Goal: Task Accomplishment & Management: Manage account settings

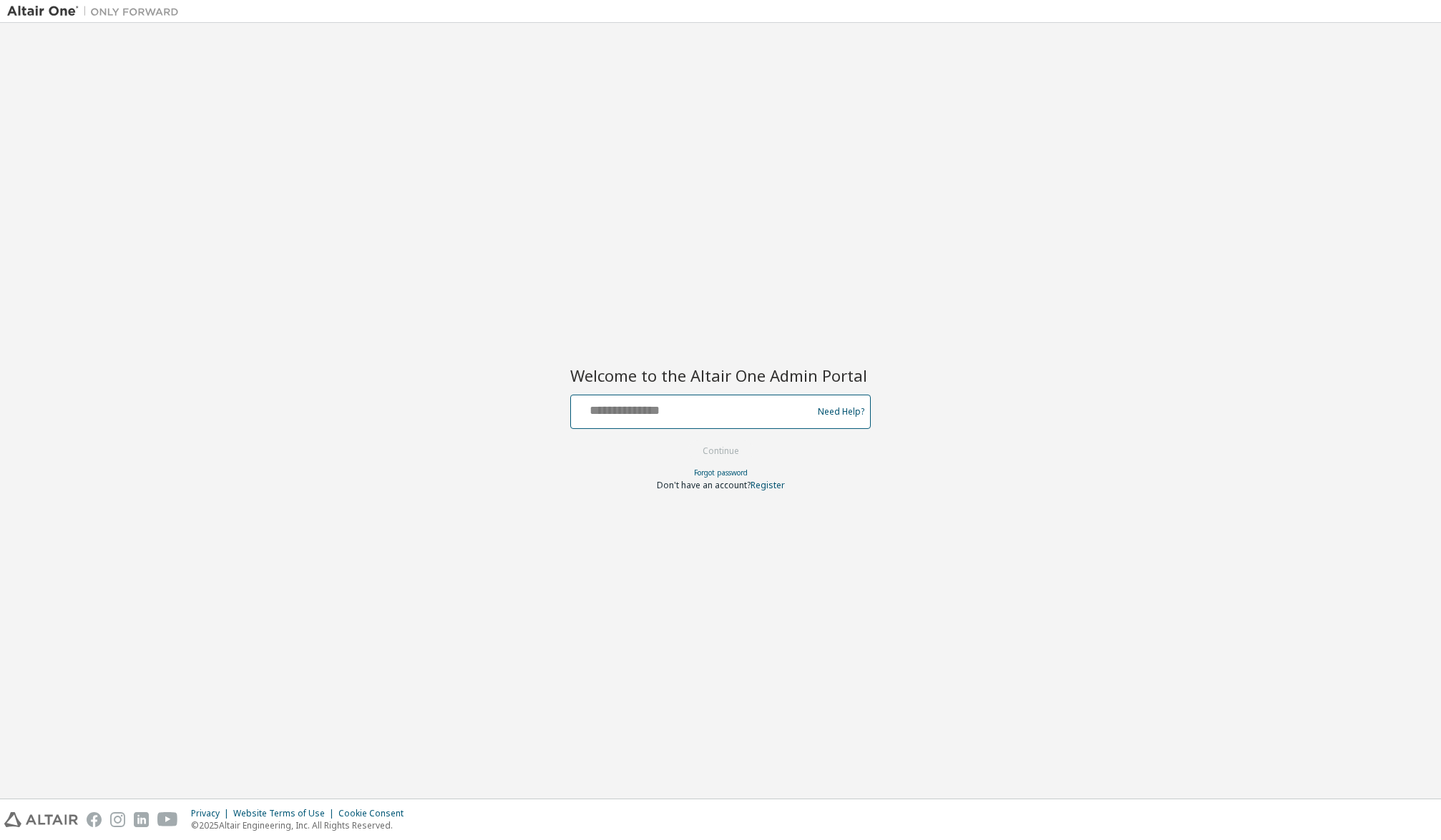
click at [712, 418] on input "text" at bounding box center [694, 409] width 234 height 21
type input "**********"
click at [738, 450] on button "Continue" at bounding box center [721, 451] width 67 height 22
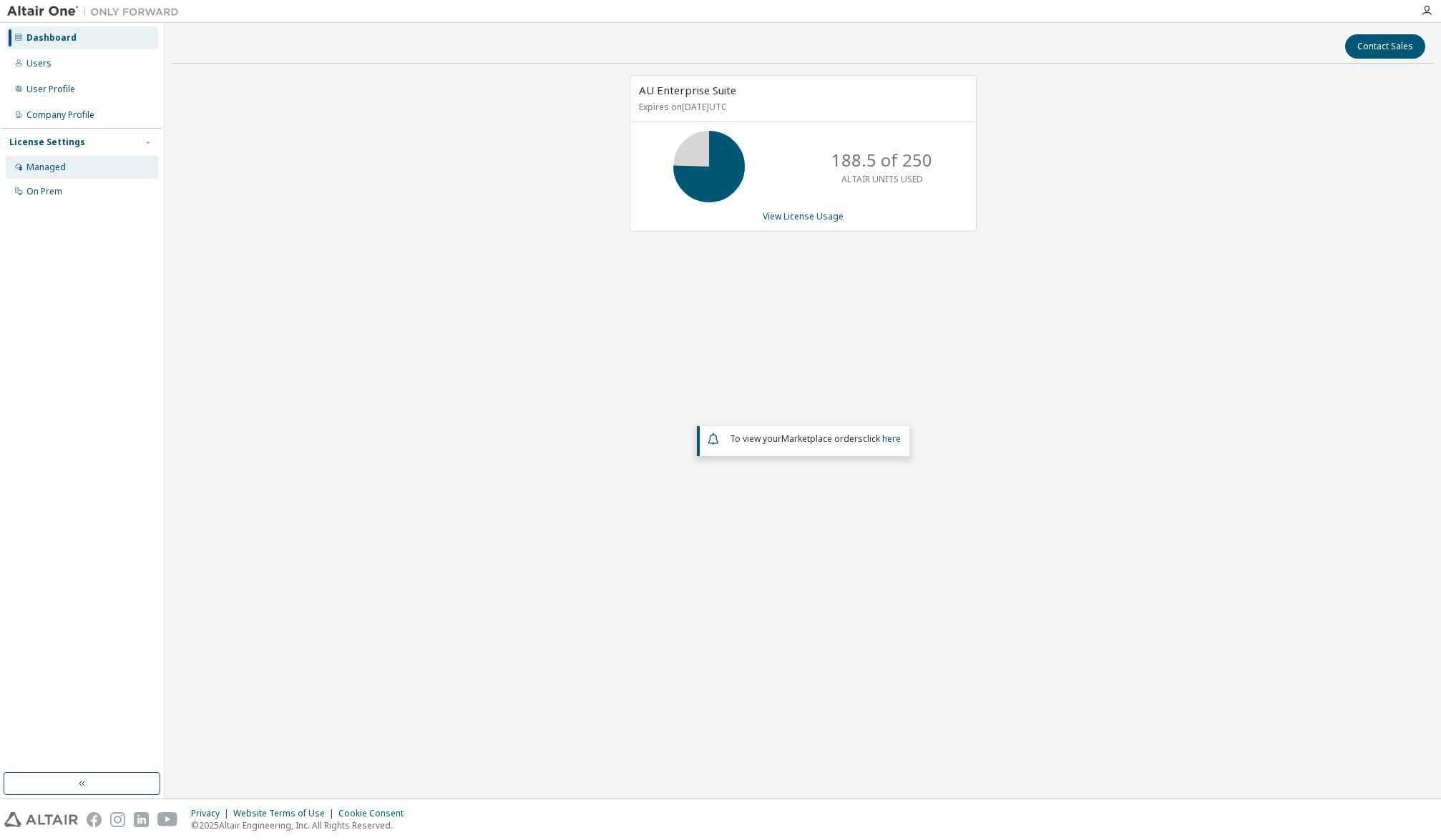
click at [71, 169] on div "Managed" at bounding box center [82, 168] width 152 height 23
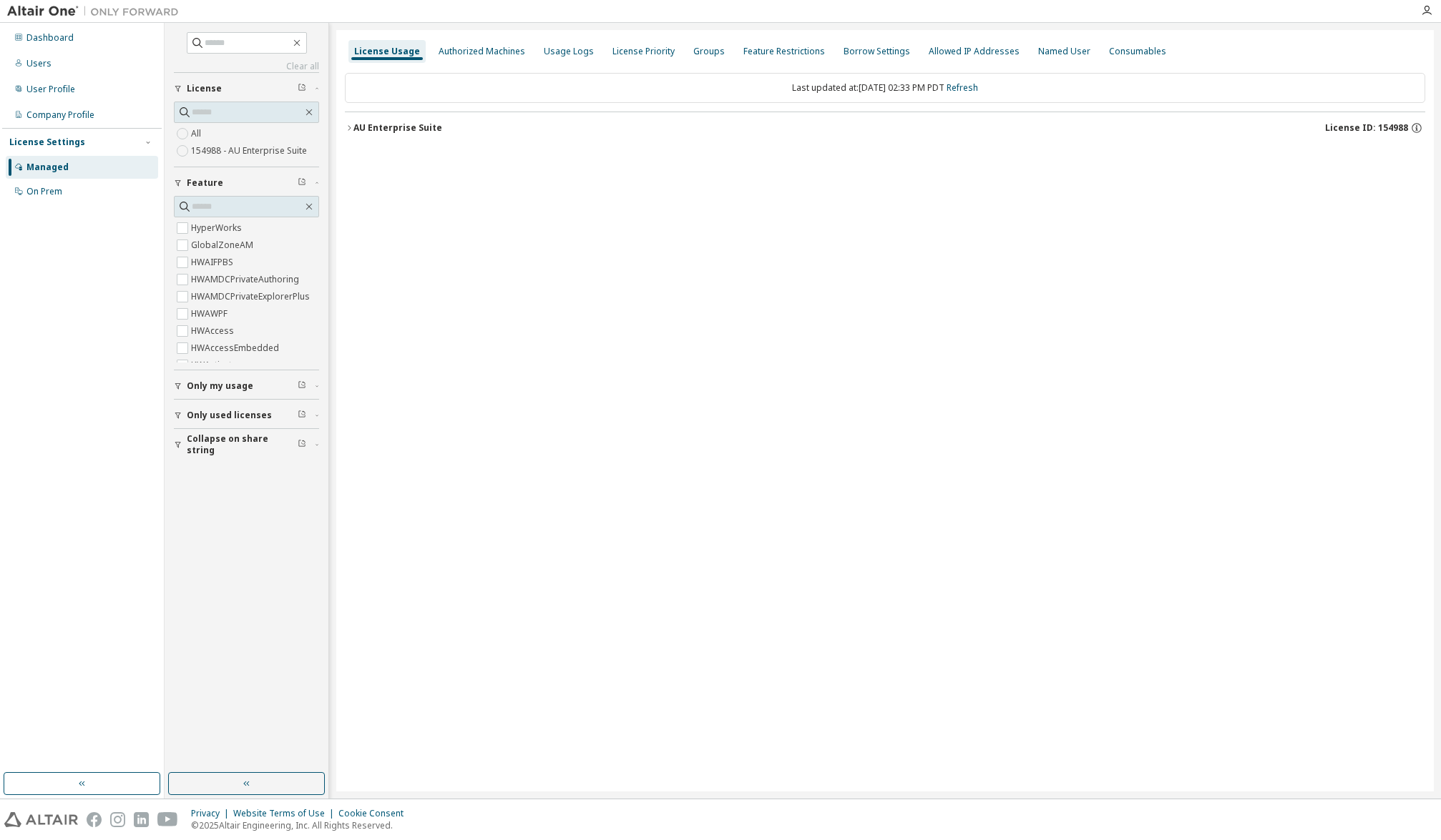
click at [355, 125] on div "AU Enterprise Suite" at bounding box center [398, 128] width 89 height 11
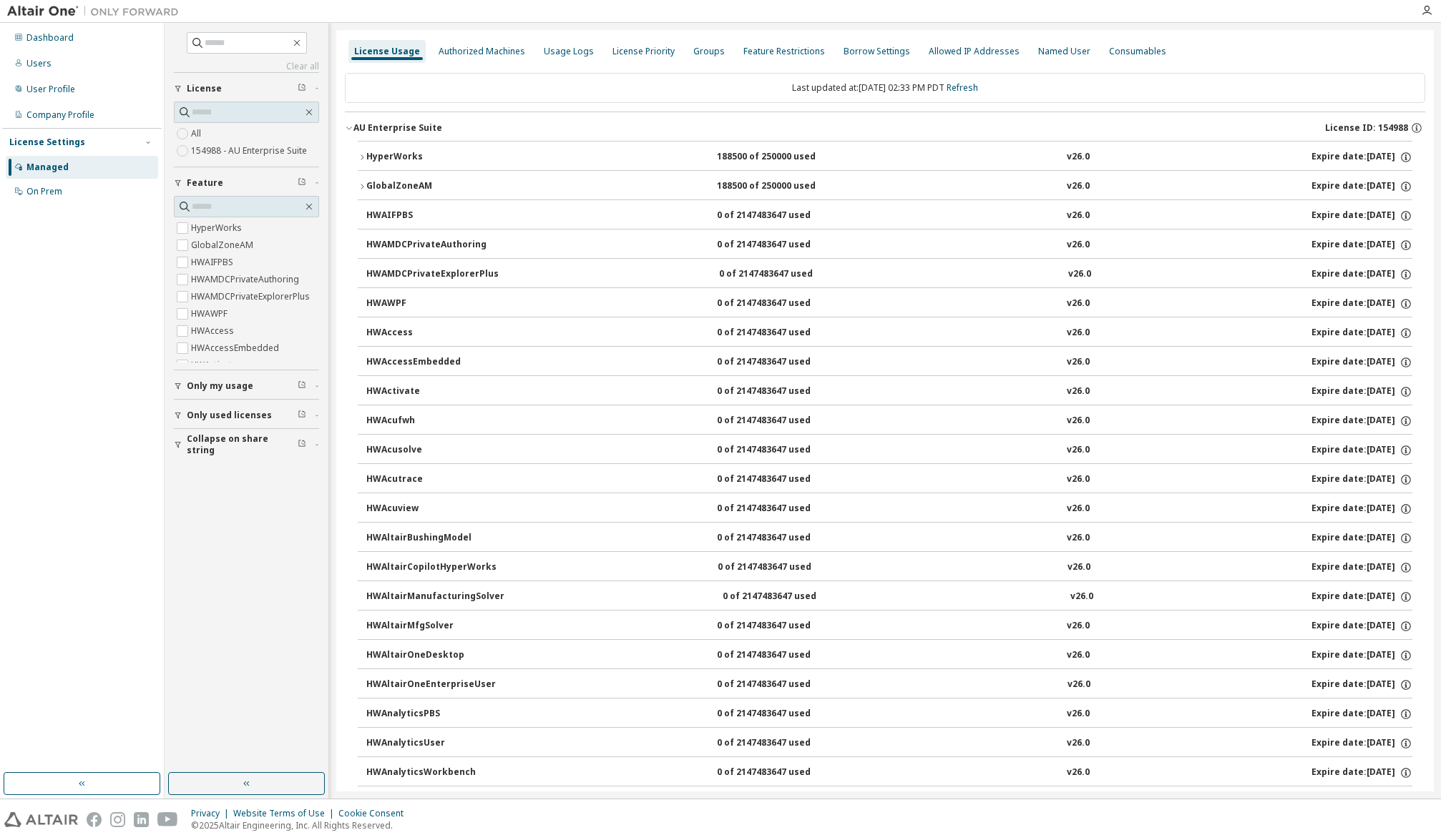
click at [365, 153] on icon "button" at bounding box center [362, 157] width 9 height 9
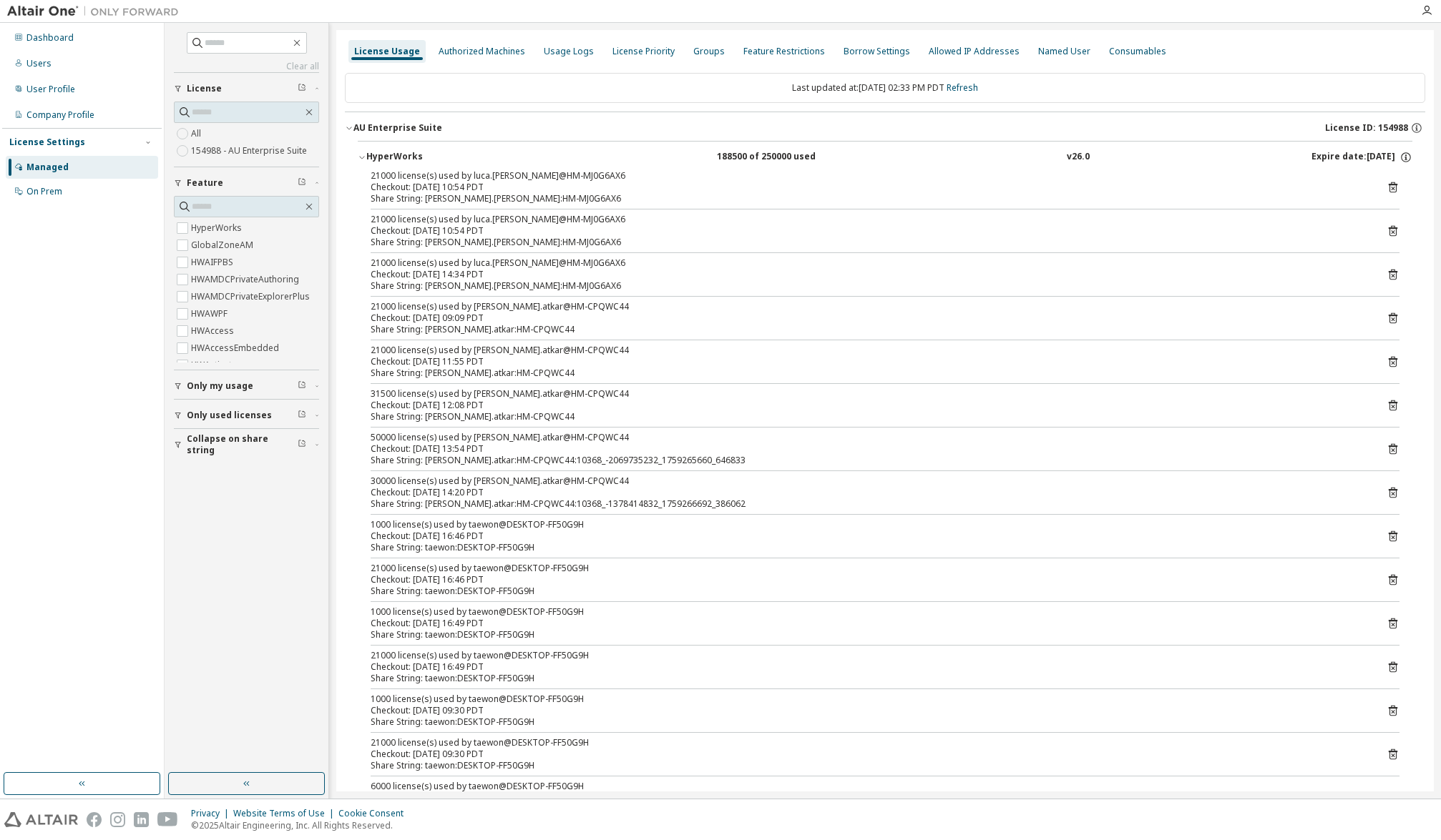
click at [237, 442] on span "Collapse on share string" at bounding box center [242, 445] width 111 height 23
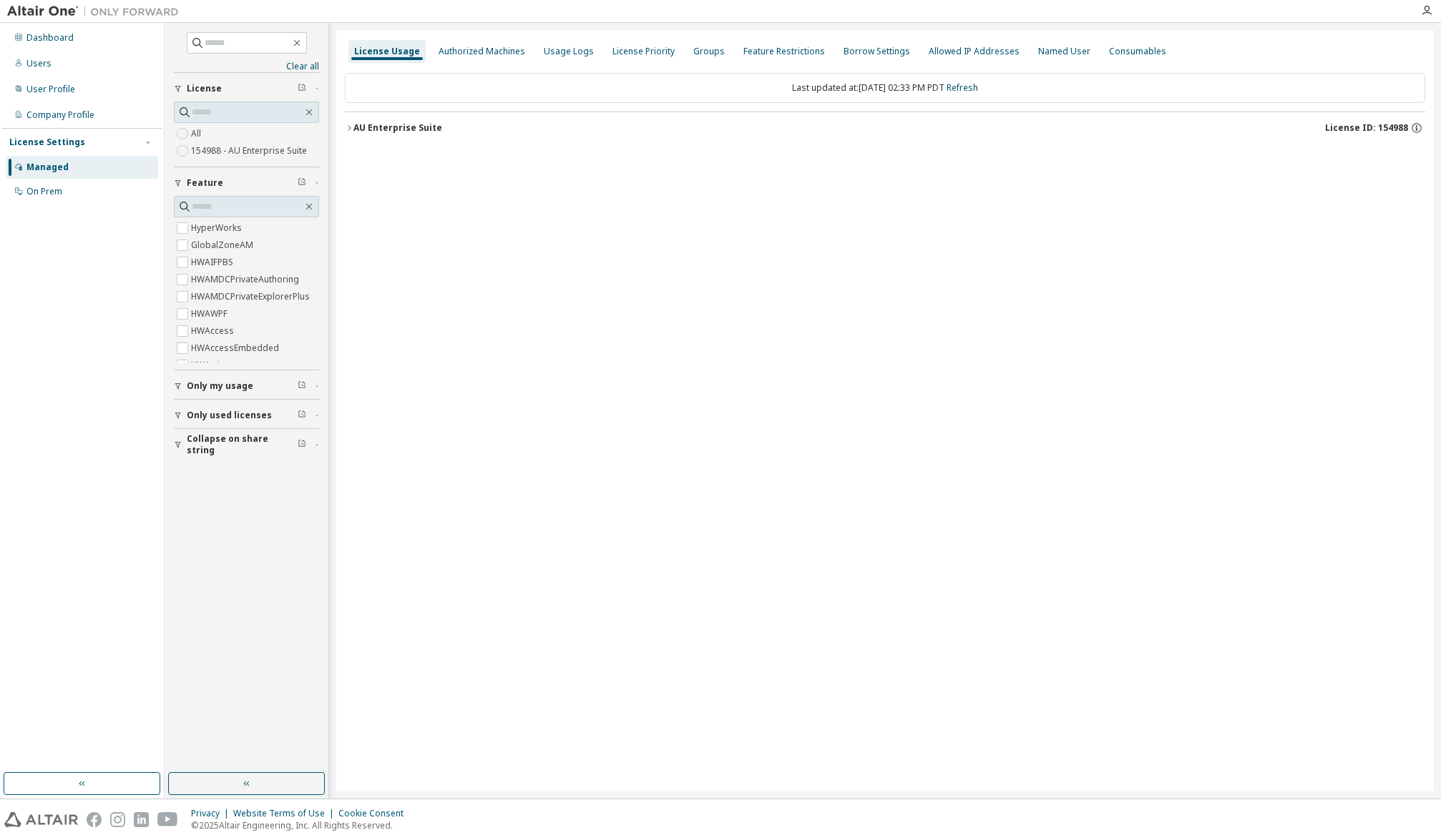
click at [346, 124] on icon "button" at bounding box center [349, 127] width 9 height 9
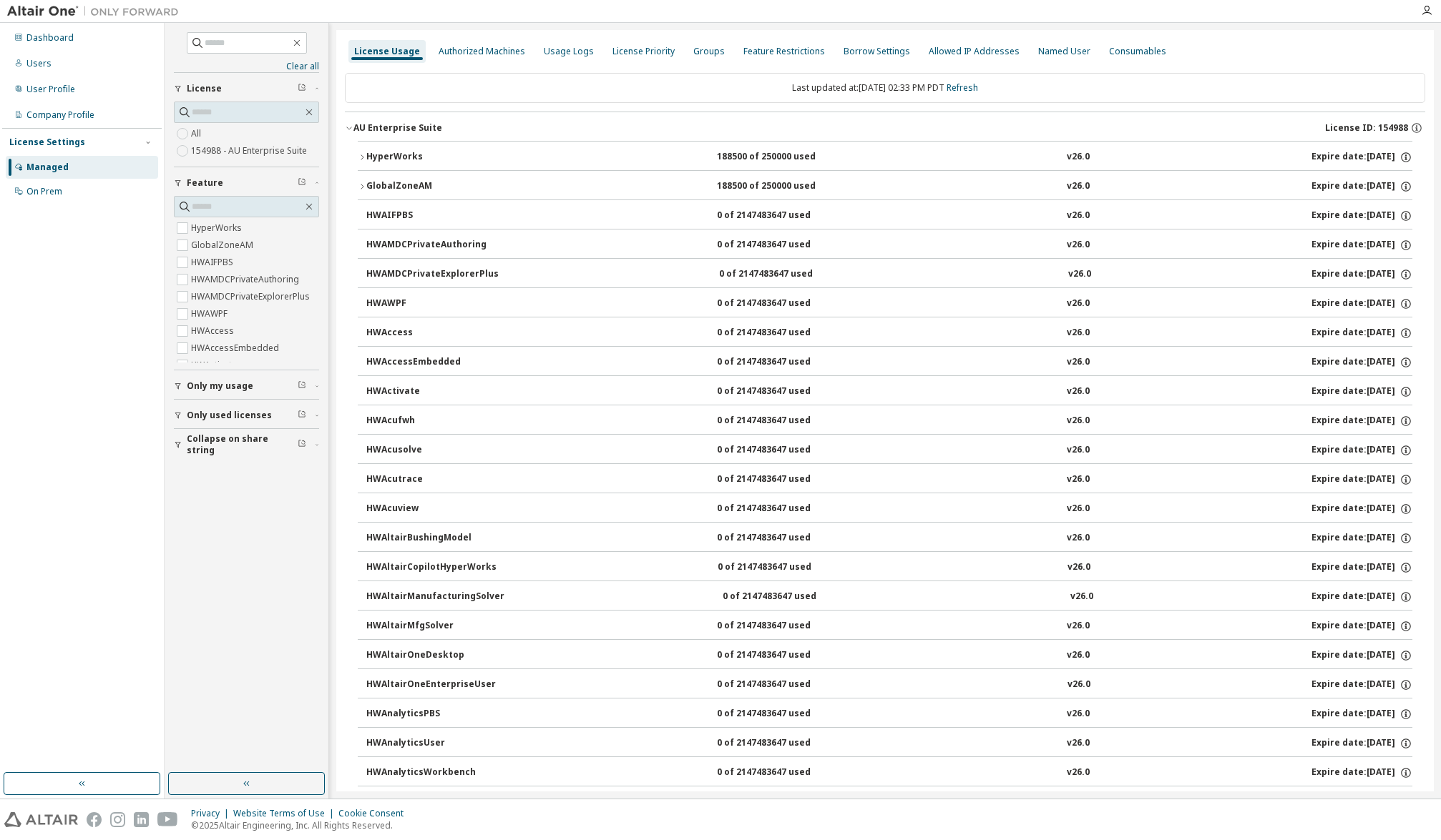
click at [359, 153] on icon "button" at bounding box center [362, 157] width 9 height 9
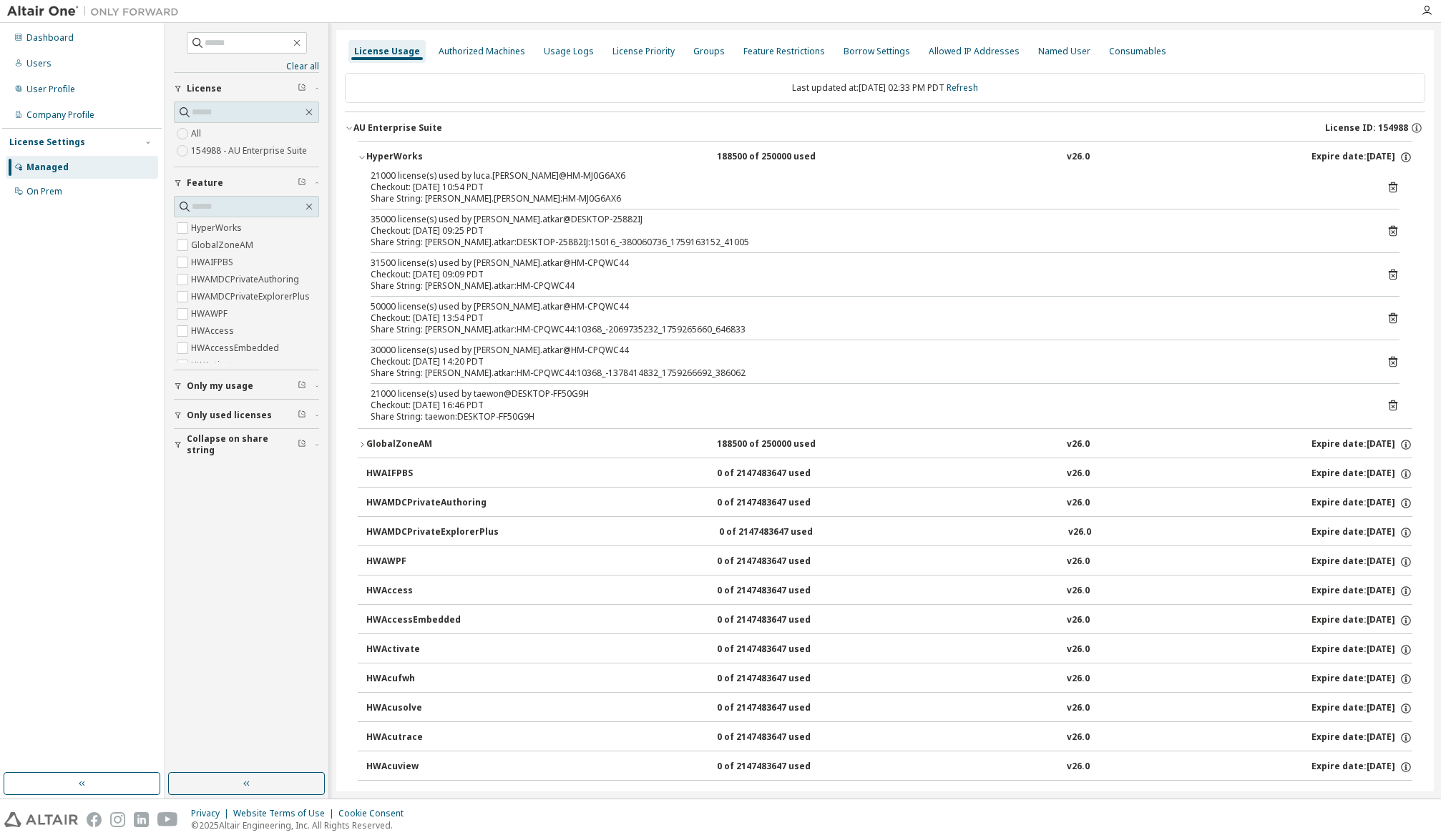
click at [438, 417] on div "Share String: taewon:DESKTOP-FF50G9H" at bounding box center [868, 417] width 994 height 11
drag, startPoint x: 438, startPoint y: 417, endPoint x: 520, endPoint y: 414, distance: 82.1
click at [520, 414] on div "Share String: taewon:DESKTOP-FF50G9H" at bounding box center [868, 417] width 994 height 11
drag, startPoint x: 520, startPoint y: 414, endPoint x: 436, endPoint y: 414, distance: 84.0
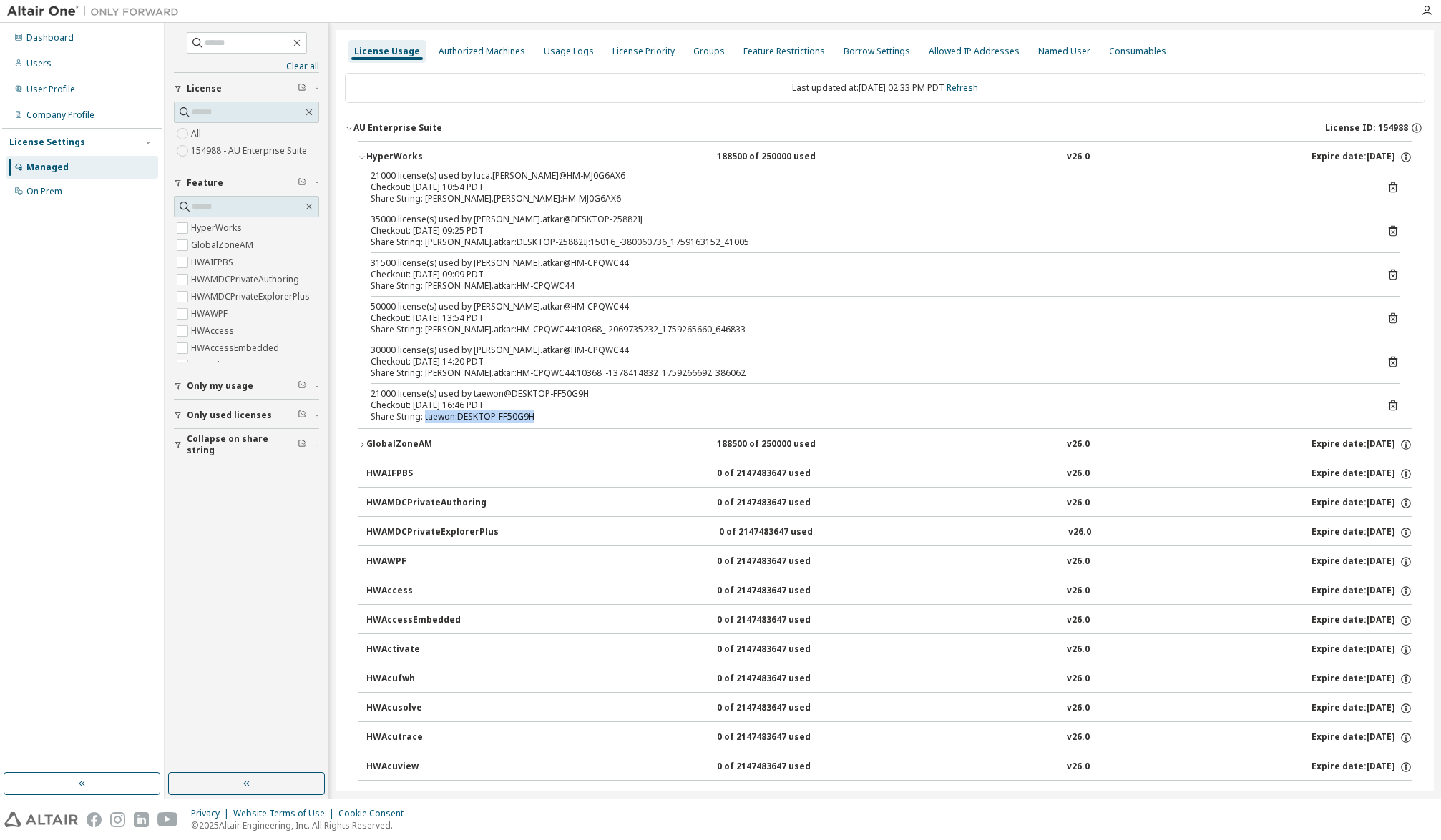
click at [436, 414] on div "Share String: taewon:DESKTOP-FF50G9H" at bounding box center [868, 417] width 994 height 11
drag, startPoint x: 436, startPoint y: 414, endPoint x: 522, endPoint y: 409, distance: 86.1
click at [522, 409] on div "21000 license(s) used by taewon@DESKTOP-FF50G9H Checkout: 2025-09-29 16:46 PDT …" at bounding box center [868, 406] width 994 height 34
click at [439, 418] on div "Share String: taewon:DESKTOP-FF50G9H" at bounding box center [868, 417] width 994 height 11
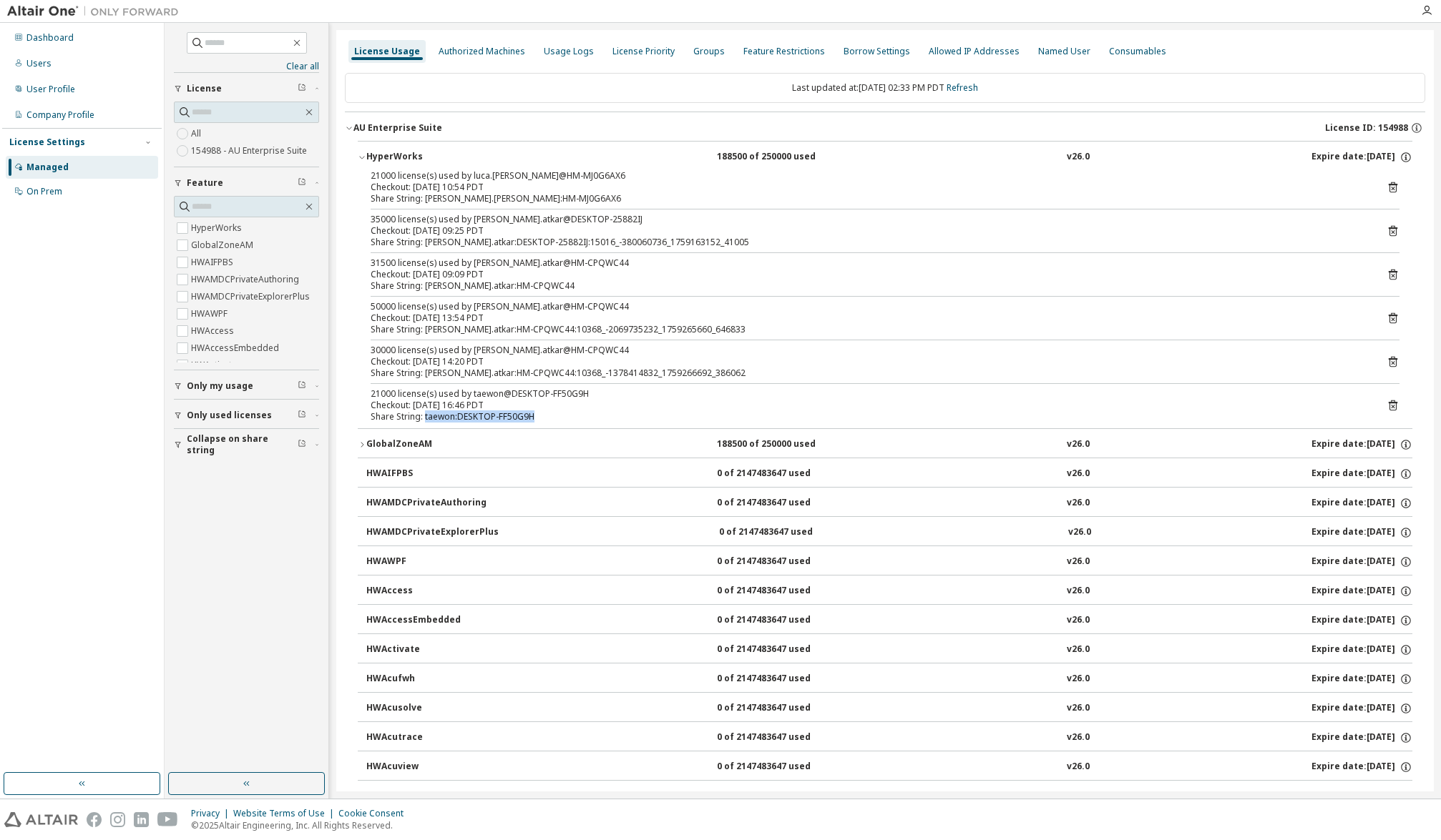
drag, startPoint x: 439, startPoint y: 418, endPoint x: 520, endPoint y: 422, distance: 81.1
click at [520, 422] on div "21000 license(s) used by luca.martinelli@HM-MJ0G6AX6 Checkout: 2025-09-26 10:54…" at bounding box center [884, 299] width 1054 height 258
